Goal: Use online tool/utility: Utilize a website feature to perform a specific function

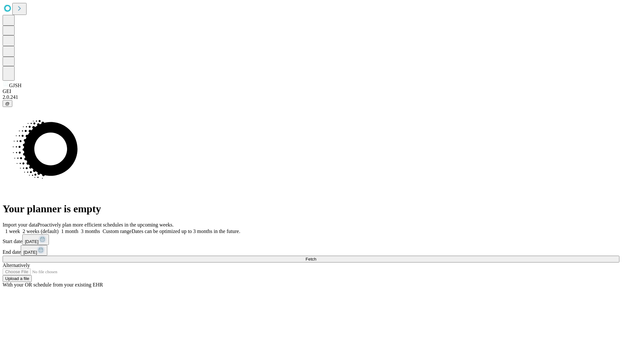
click at [316, 256] on span "Fetch" at bounding box center [310, 258] width 11 height 5
